Goal: Download file/media

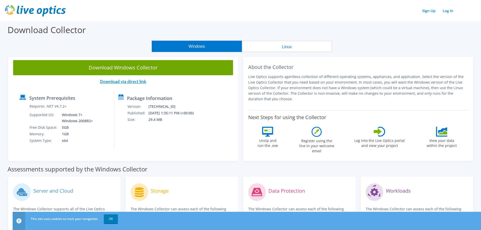
click at [120, 80] on link "Download via direct link" at bounding box center [123, 82] width 46 height 6
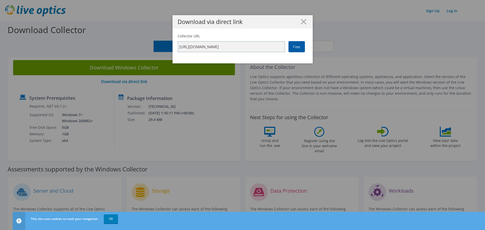
click at [289, 47] on link "Copy" at bounding box center [296, 46] width 16 height 11
click at [292, 46] on link "Copy" at bounding box center [296, 46] width 16 height 11
click at [302, 24] on icon at bounding box center [304, 22] width 6 height 6
